Goal: Find specific page/section: Locate a particular part of the current website

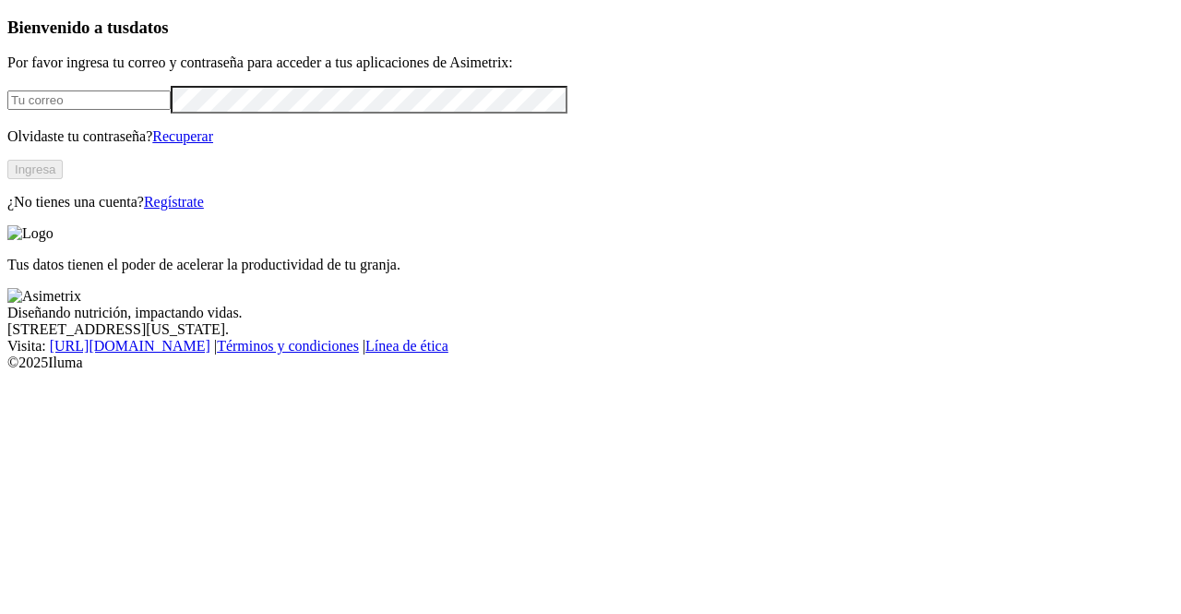
type input "[PERSON_NAME][EMAIL_ADDRESS][PERSON_NAME][DOMAIN_NAME]"
click at [63, 179] on button "Ingresa" at bounding box center [34, 169] width 55 height 19
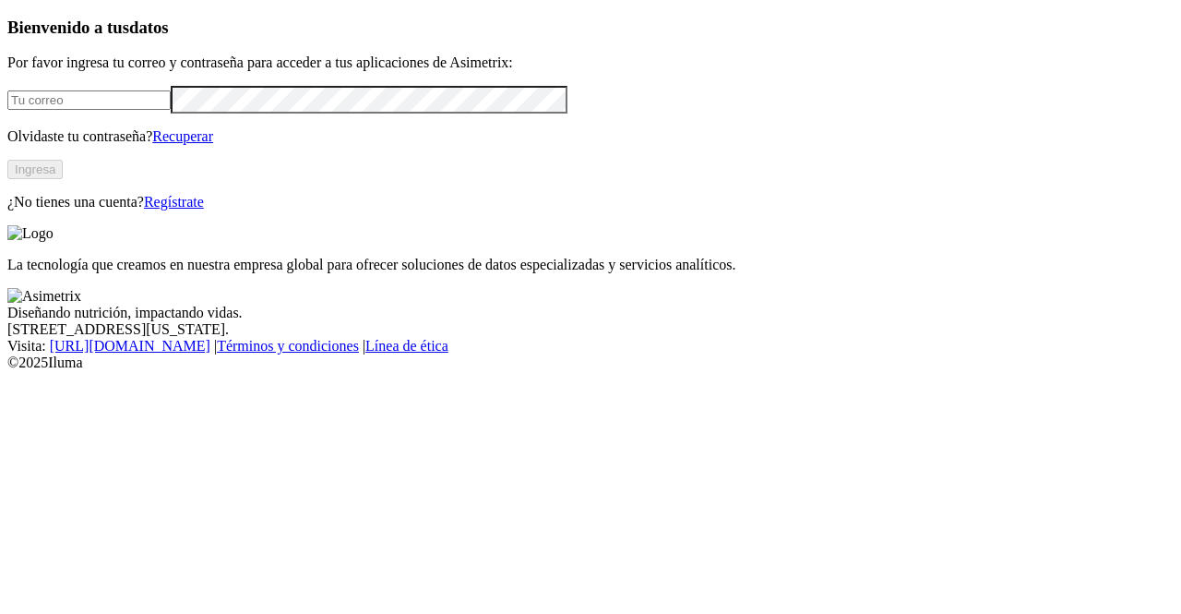
type input "[PERSON_NAME][EMAIL_ADDRESS][PERSON_NAME][DOMAIN_NAME]"
click at [63, 179] on button "Ingresa" at bounding box center [34, 169] width 55 height 19
